Goal: Transaction & Acquisition: Purchase product/service

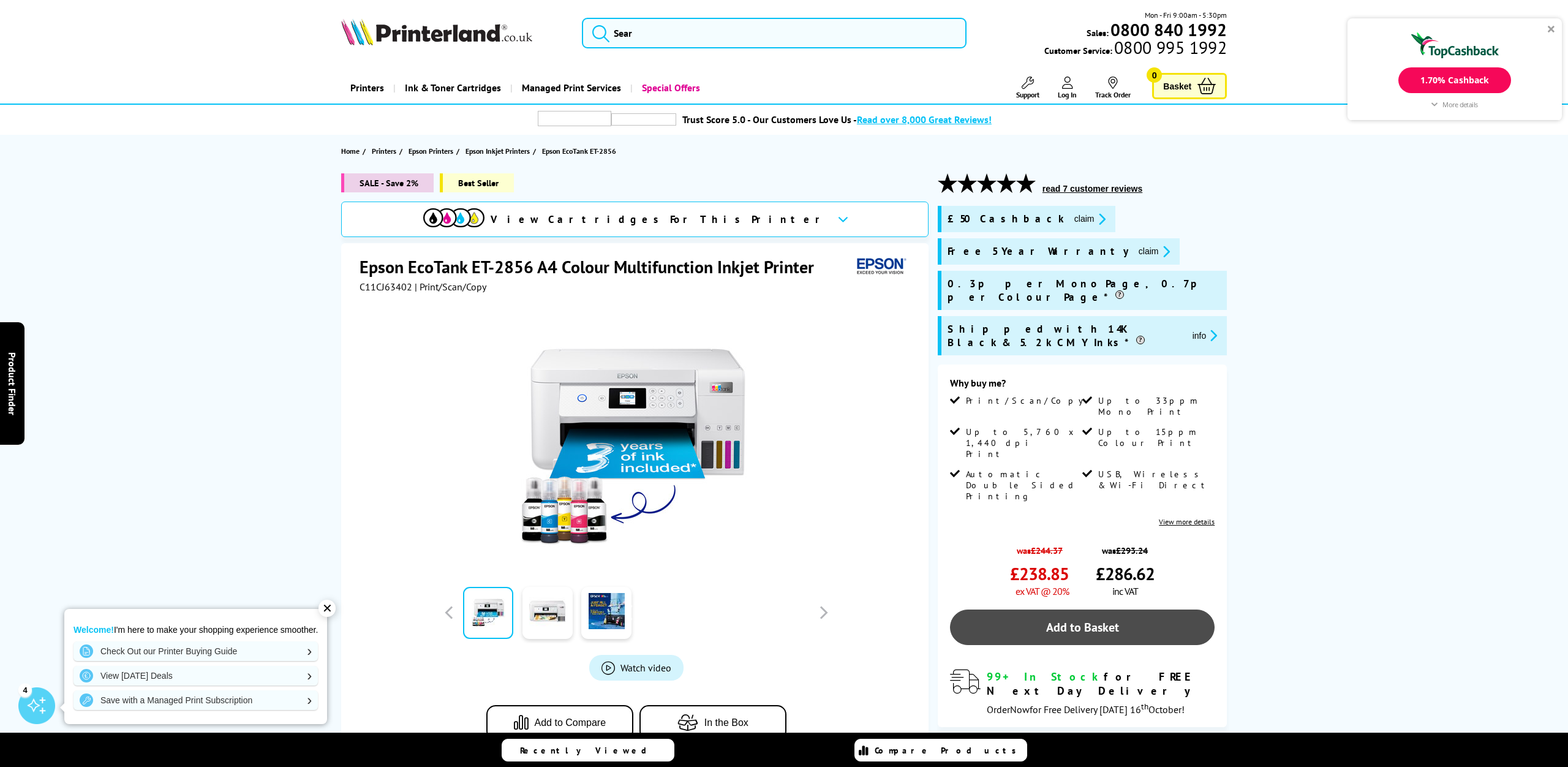
click at [1113, 609] on link "Add to Basket" at bounding box center [1082, 627] width 264 height 36
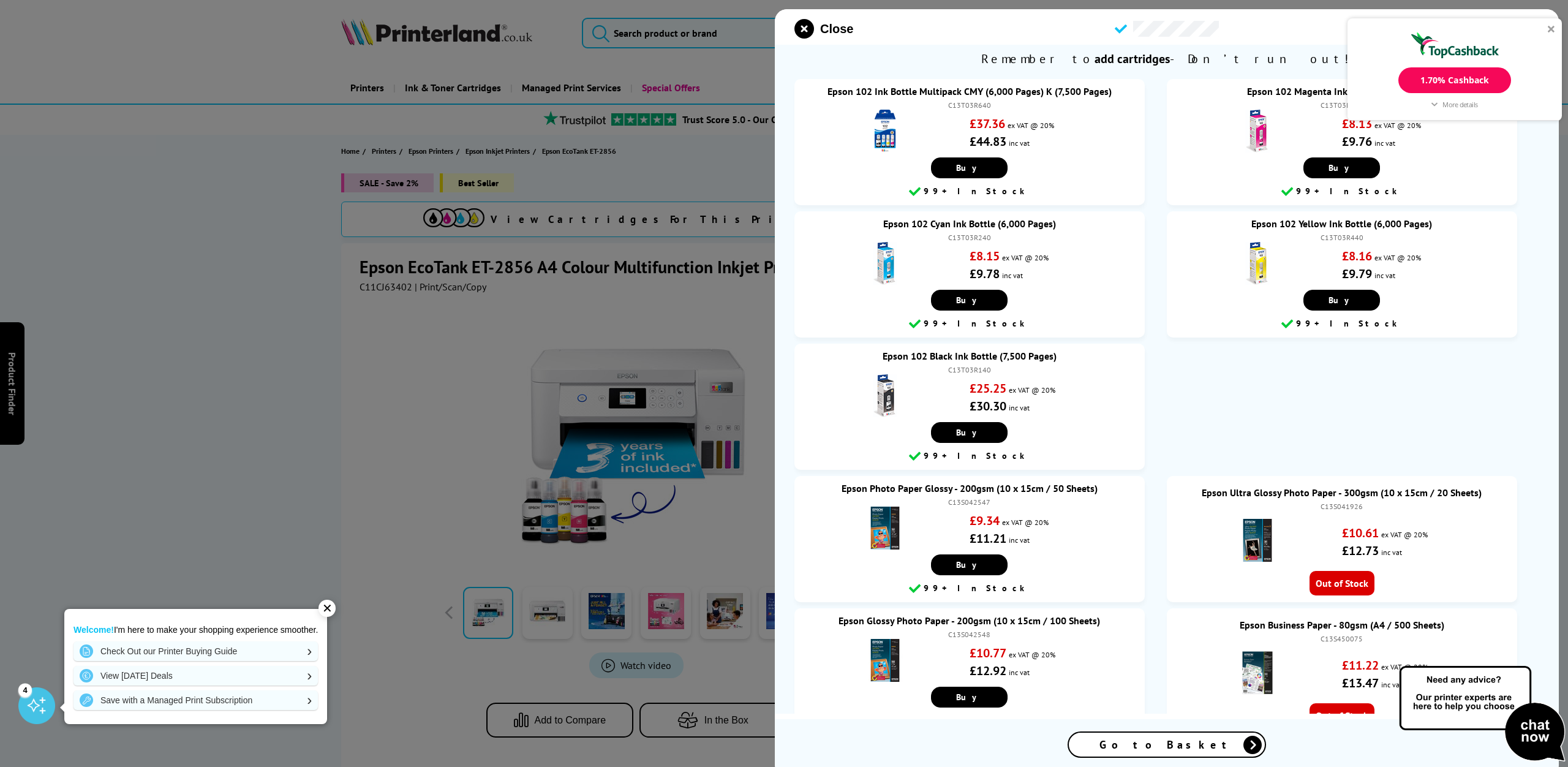
click at [1547, 29] on div "1.70% Cashback More details Printerland.co.uk Cashback Online Purchase 1.70% Ex…" at bounding box center [1454, 69] width 214 height 103
click at [1550, 29] on div at bounding box center [1551, 29] width 7 height 7
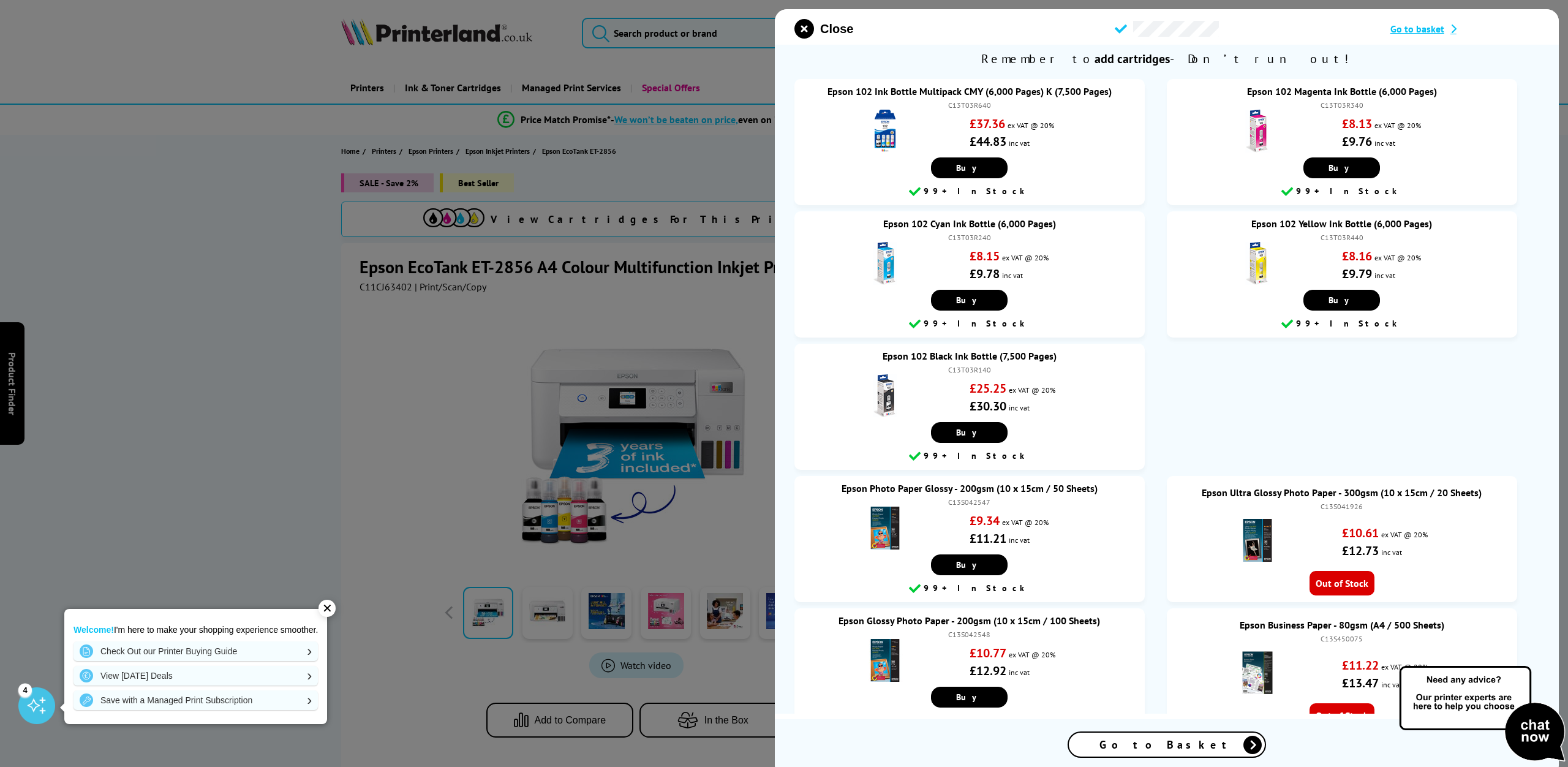
click at [1169, 749] on span "Go to Basket" at bounding box center [1166, 745] width 135 height 14
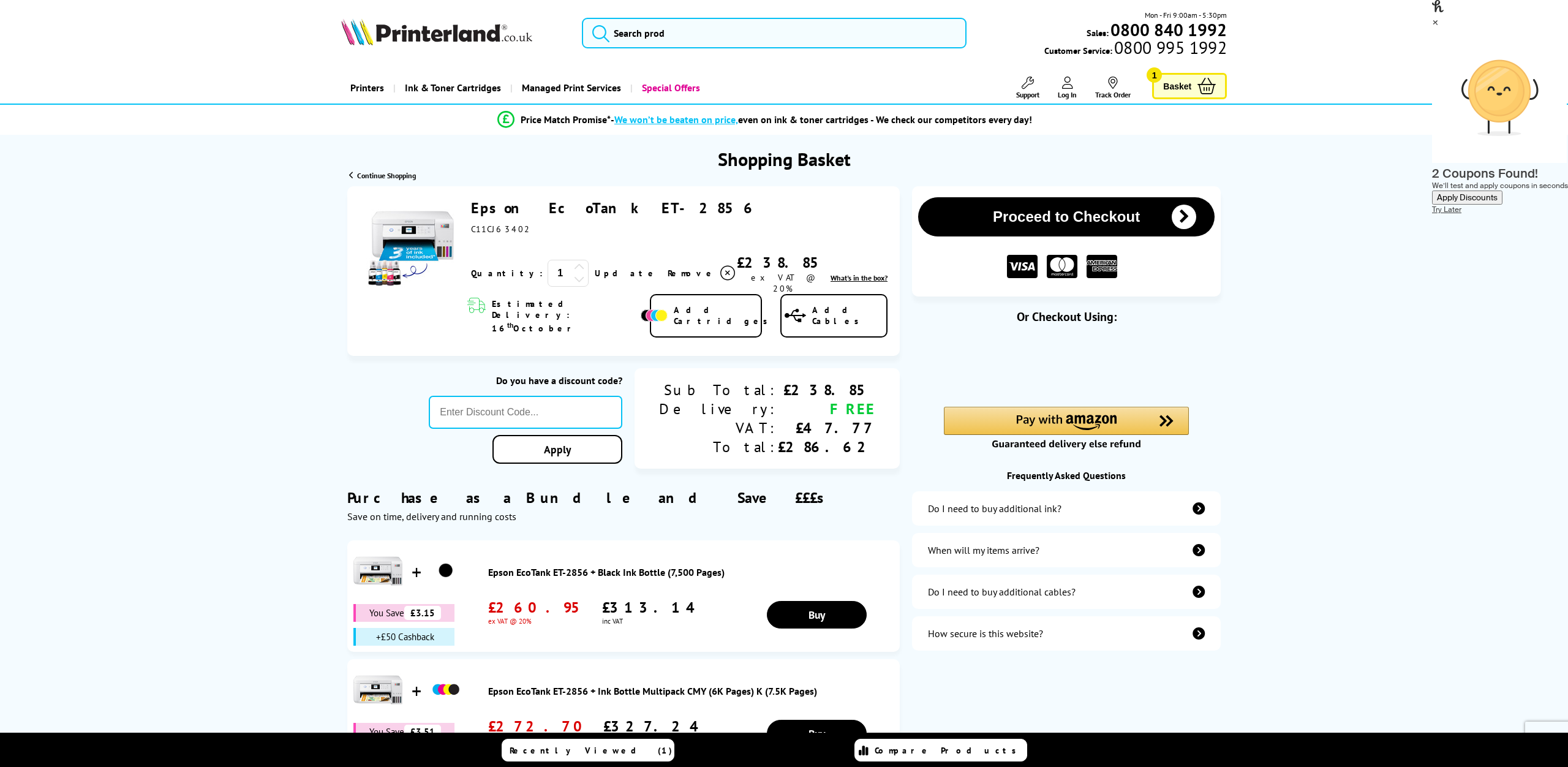
click at [1065, 220] on button "Proceed to Checkout" at bounding box center [1067, 216] width 296 height 39
